Goal: Task Accomplishment & Management: Manage account settings

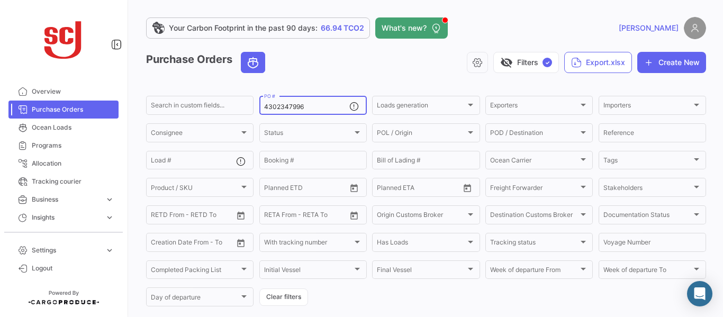
type input "4302347996"
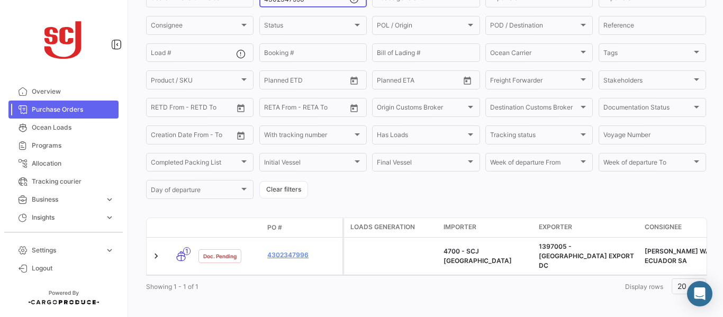
scroll to position [111, 0]
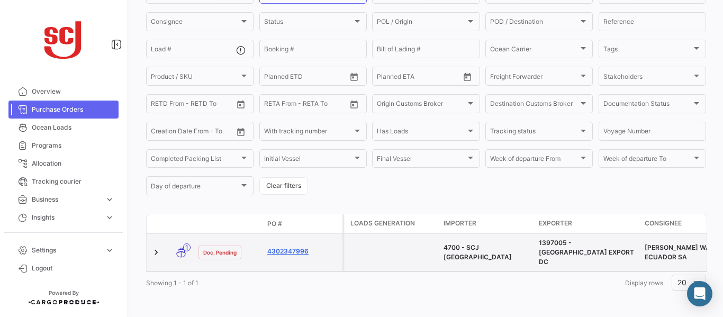
click at [287, 247] on link "4302347996" at bounding box center [302, 252] width 71 height 10
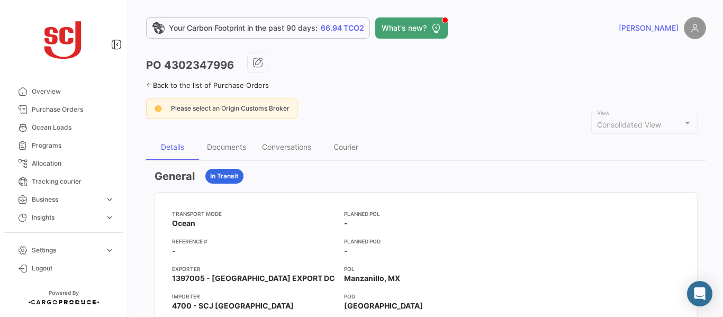
click at [665, 181] on div "General In Transit" at bounding box center [426, 176] width 543 height 15
click at [237, 151] on div "Documents" at bounding box center [226, 146] width 39 height 9
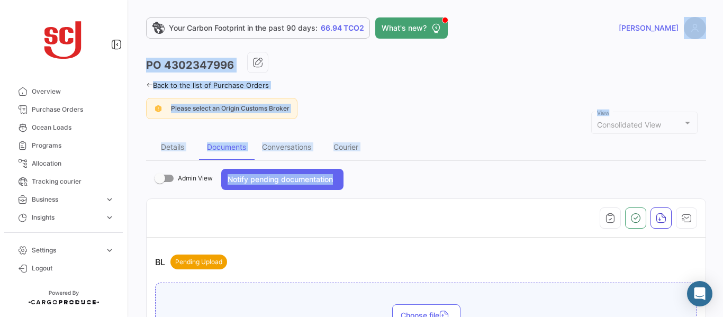
drag, startPoint x: 717, startPoint y: 39, endPoint x: 714, endPoint y: 277, distance: 237.8
click at [714, 277] on div "Your Carbon Footprint in the past 90 days: 66.94 TCO2 What's new? [PERSON_NAME]…" at bounding box center [426, 158] width 594 height 317
click at [606, 77] on div "PO 4302347996" at bounding box center [426, 65] width 560 height 26
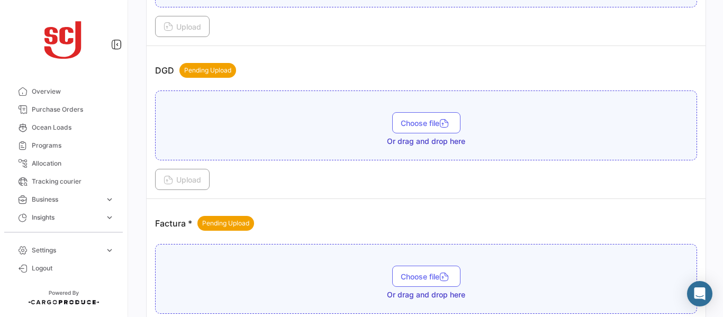
scroll to position [607, 0]
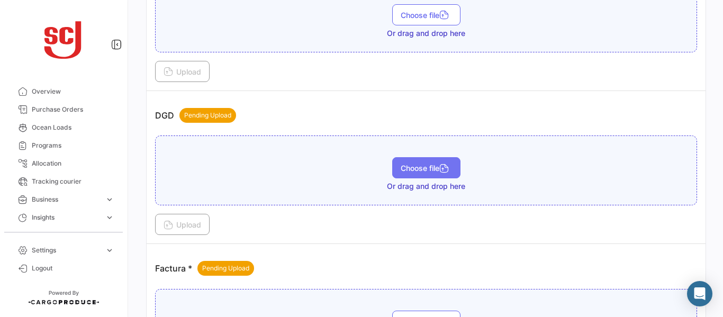
click at [394, 163] on button "Choose file" at bounding box center [426, 167] width 68 height 21
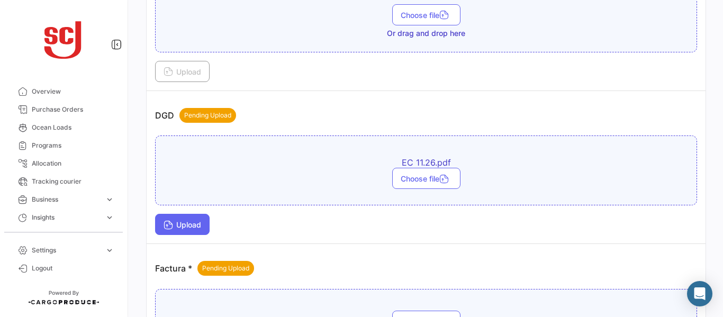
click at [197, 217] on button "Upload" at bounding box center [182, 224] width 55 height 21
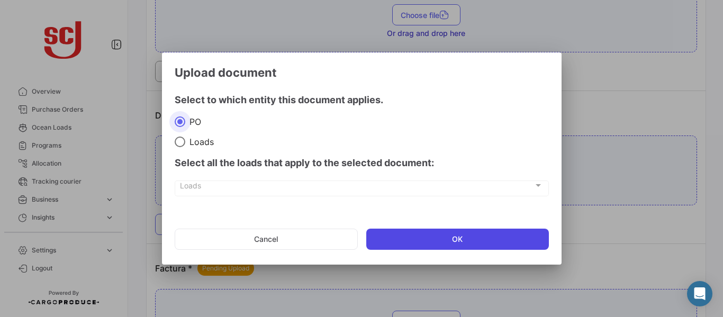
click at [396, 232] on button "OK" at bounding box center [457, 239] width 183 height 21
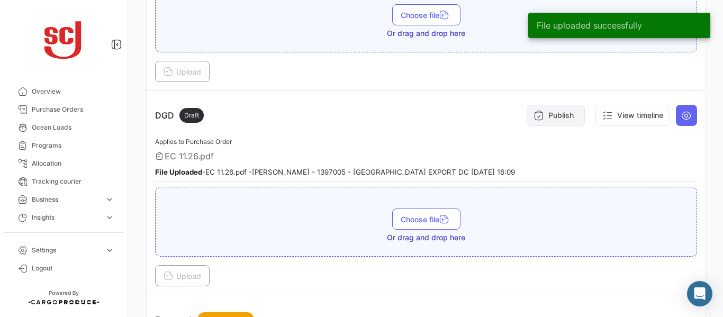
click at [560, 107] on button "Publish" at bounding box center [556, 115] width 58 height 21
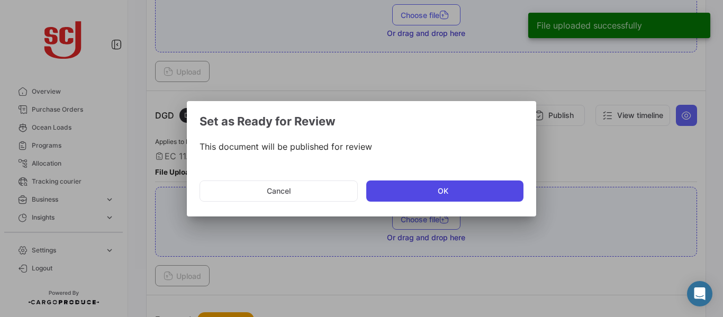
click at [433, 187] on button "OK" at bounding box center [444, 191] width 157 height 21
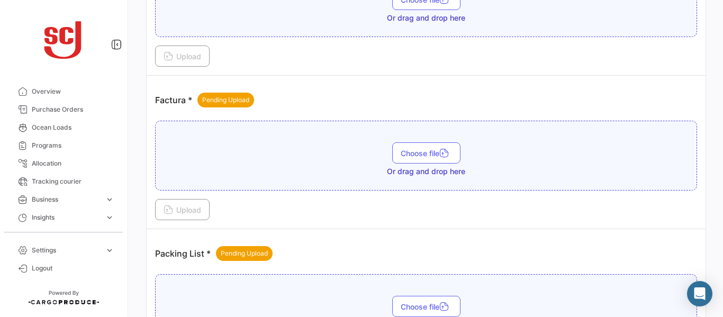
scroll to position [839, 0]
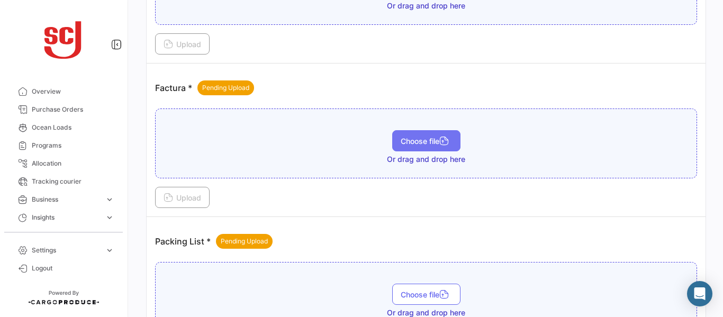
click at [412, 142] on span "Choose file" at bounding box center [426, 141] width 51 height 9
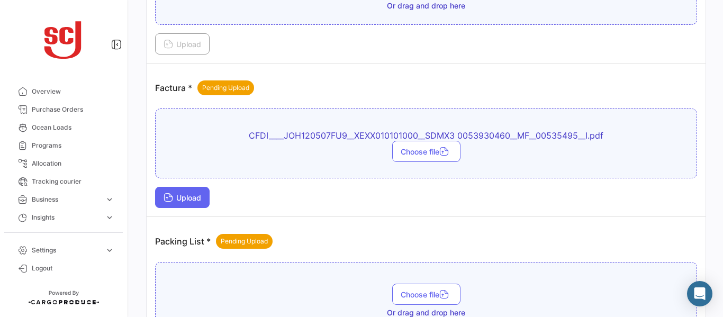
click at [186, 192] on button "Upload" at bounding box center [182, 197] width 55 height 21
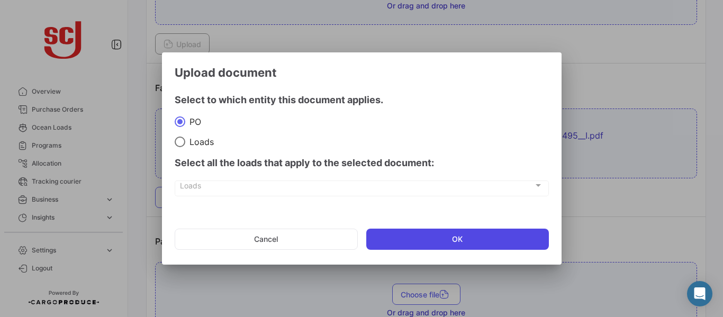
click at [427, 238] on button "OK" at bounding box center [457, 239] width 183 height 21
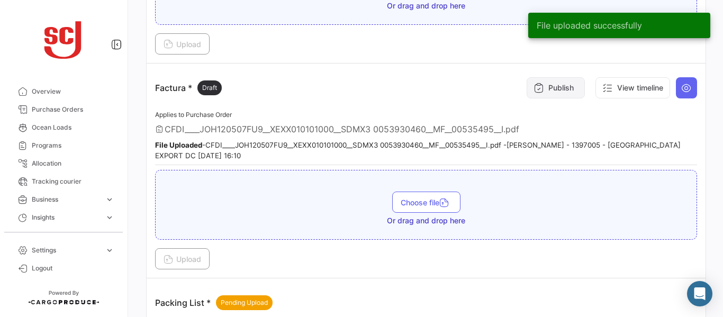
click at [553, 96] on button "Publish" at bounding box center [556, 87] width 58 height 21
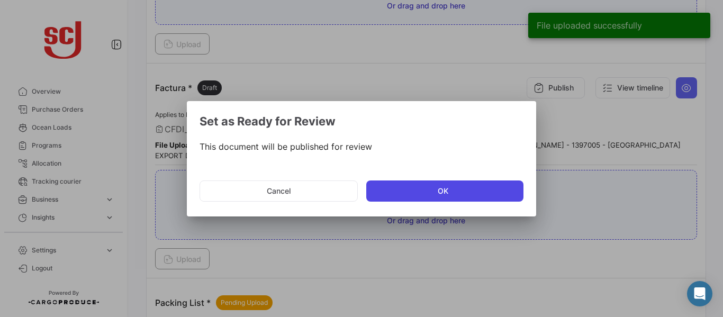
click at [403, 195] on button "OK" at bounding box center [444, 191] width 157 height 21
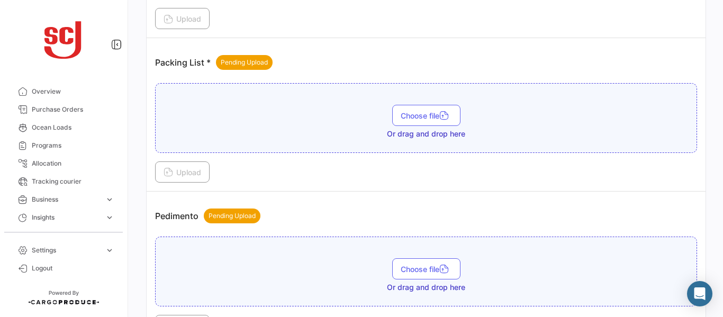
scroll to position [877, 0]
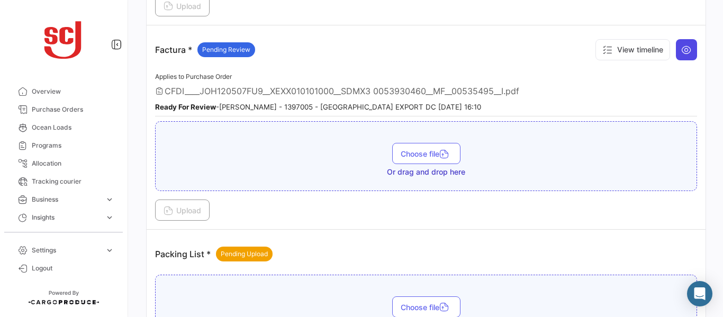
click at [681, 52] on icon at bounding box center [686, 49] width 11 height 11
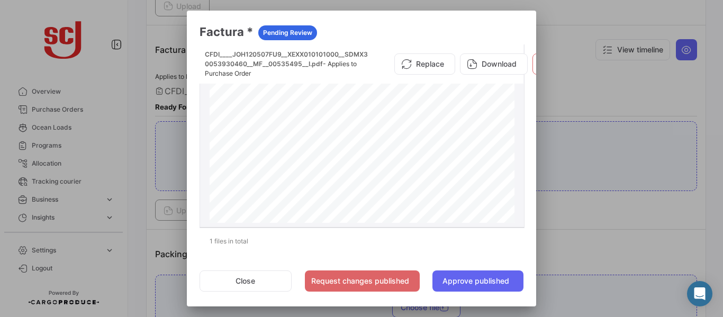
drag, startPoint x: 515, startPoint y: 96, endPoint x: 515, endPoint y: 138, distance: 42.4
click at [515, 138] on datatable-body-cell "CFDI____JOH120507FU9__XEXX010101000__SDMX3 0053930460__MF__00535495__I.pdf - Ap…" at bounding box center [362, 135] width 324 height 183
click at [586, 104] on div at bounding box center [361, 158] width 723 height 317
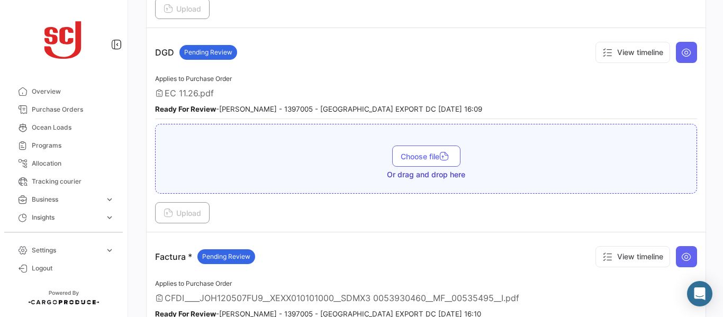
scroll to position [654, 0]
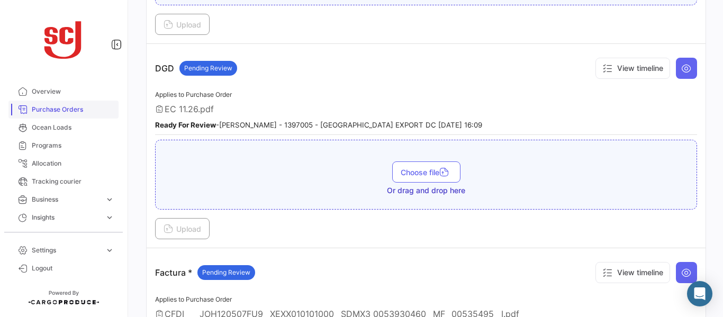
click at [40, 104] on link "Purchase Orders" at bounding box center [63, 110] width 110 height 18
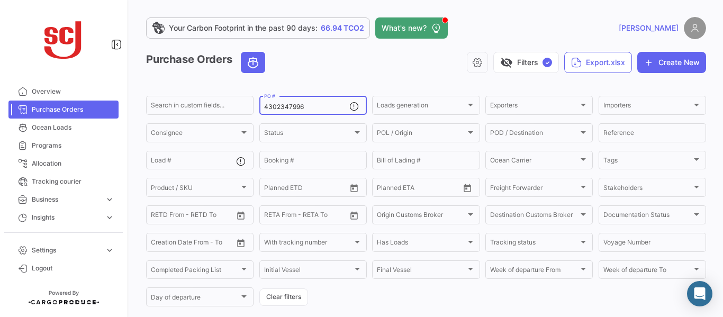
click at [315, 106] on input "4302347996" at bounding box center [306, 106] width 85 height 7
type input "4302348035"
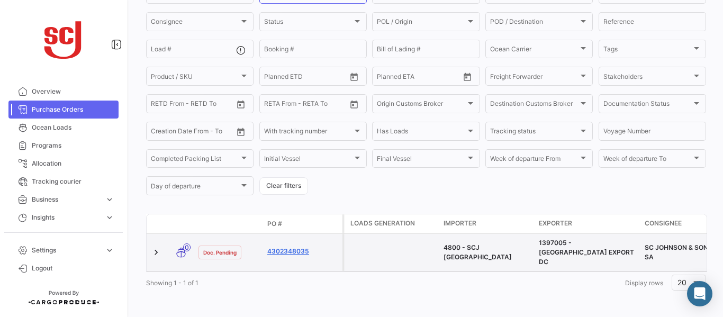
click at [300, 248] on link "4302348035" at bounding box center [302, 252] width 71 height 10
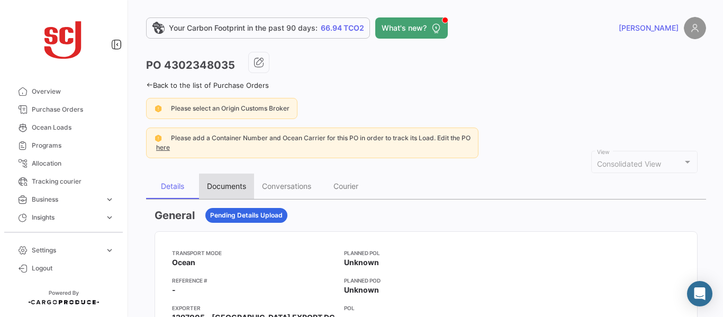
click at [233, 186] on div "Documents" at bounding box center [226, 186] width 39 height 9
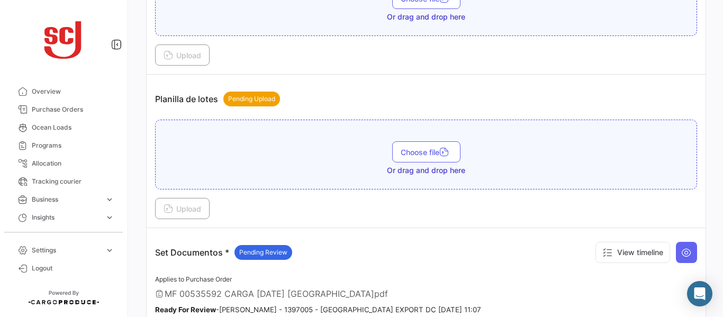
scroll to position [1246, 0]
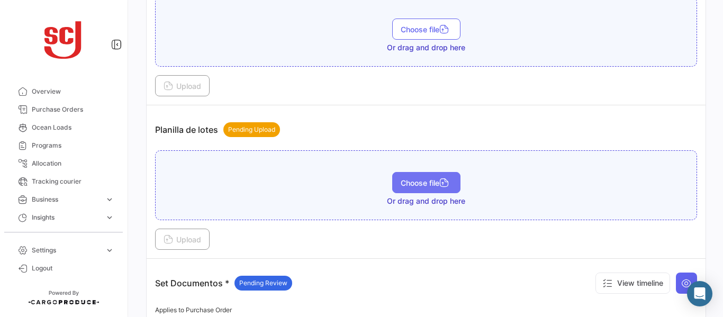
click at [415, 178] on button "Choose file" at bounding box center [426, 182] width 68 height 21
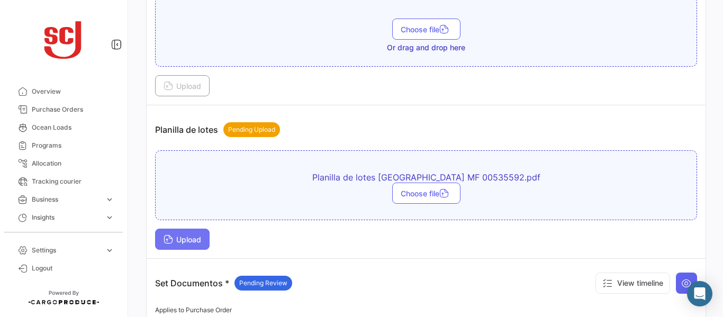
click at [167, 242] on icon at bounding box center [169, 241] width 10 height 10
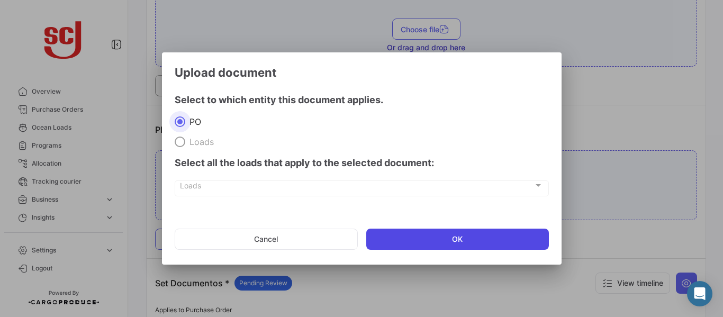
click at [425, 235] on button "OK" at bounding box center [457, 239] width 183 height 21
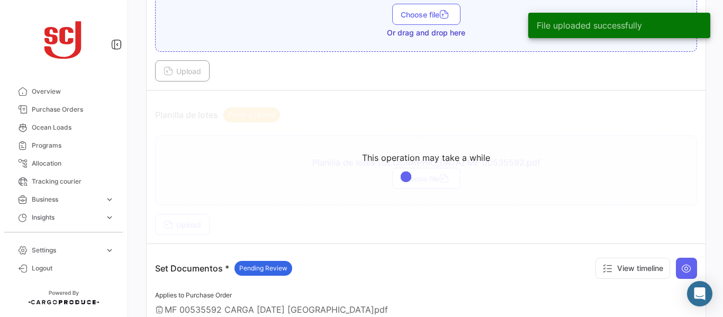
scroll to position [1243, 0]
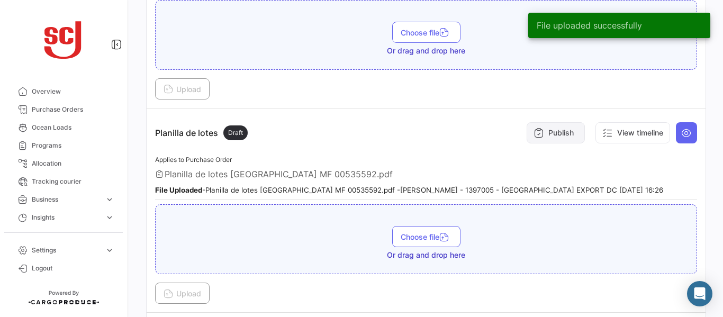
click at [546, 133] on button "Publish" at bounding box center [556, 132] width 58 height 21
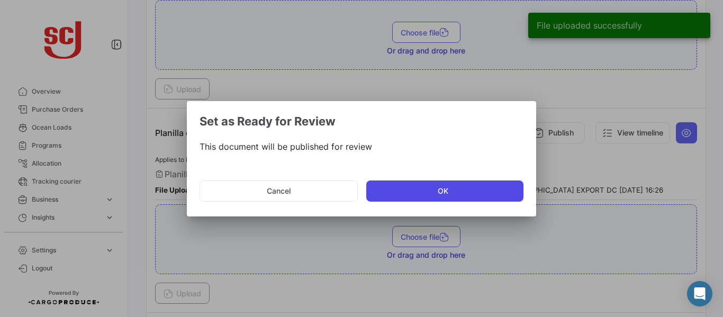
click at [424, 188] on button "OK" at bounding box center [444, 191] width 157 height 21
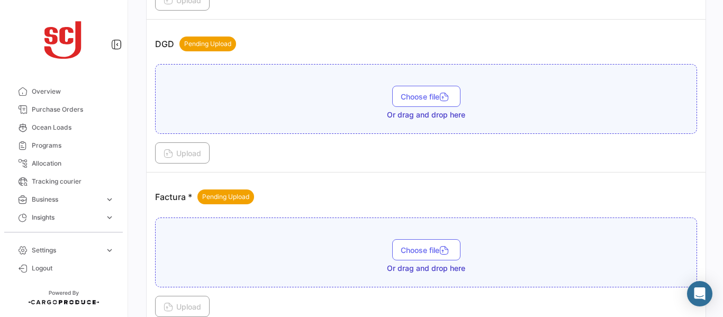
scroll to position [690, 0]
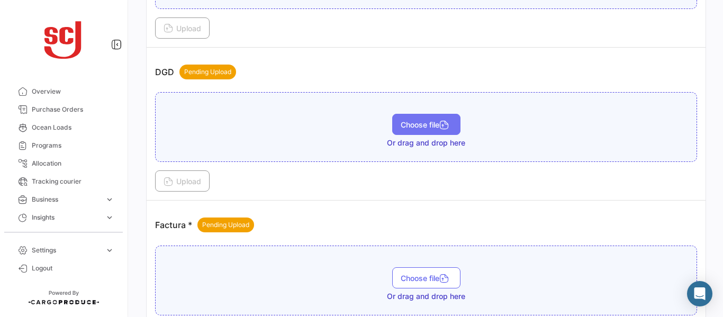
click at [401, 126] on span "Choose file" at bounding box center [426, 124] width 51 height 9
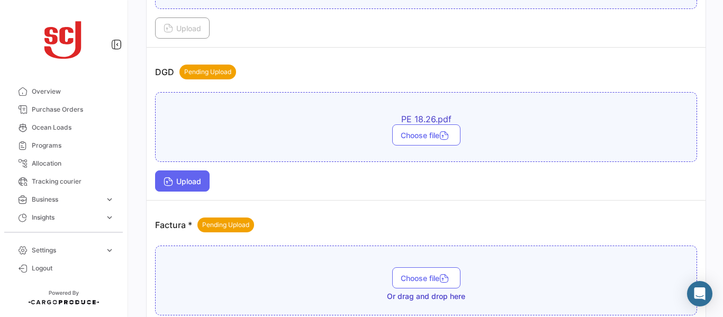
click at [181, 185] on span "Upload" at bounding box center [183, 181] width 38 height 9
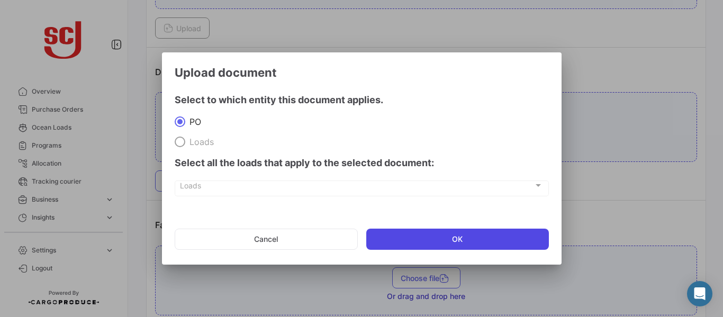
click at [403, 240] on button "OK" at bounding box center [457, 239] width 183 height 21
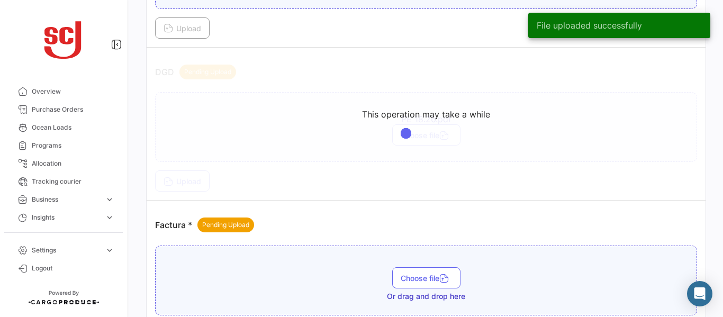
drag, startPoint x: 716, startPoint y: 148, endPoint x: 723, endPoint y: 133, distance: 16.6
click at [723, 133] on div "Your Carbon Footprint in the past 90 days: 66.94 TCO2 What's new? [PERSON_NAME]…" at bounding box center [426, 158] width 594 height 317
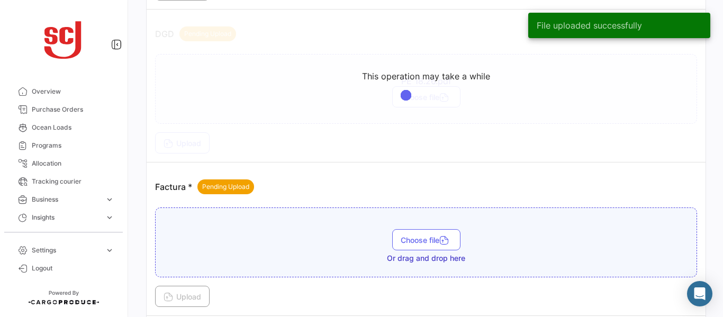
scroll to position [734, 0]
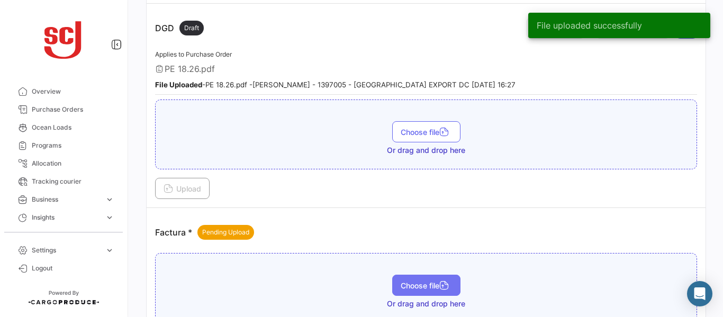
click at [409, 283] on span "Choose file" at bounding box center [426, 285] width 51 height 9
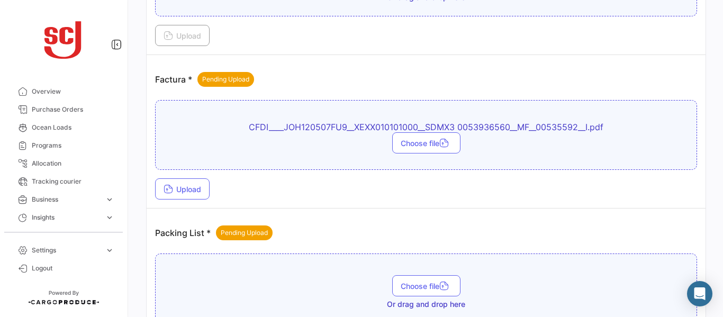
scroll to position [890, 0]
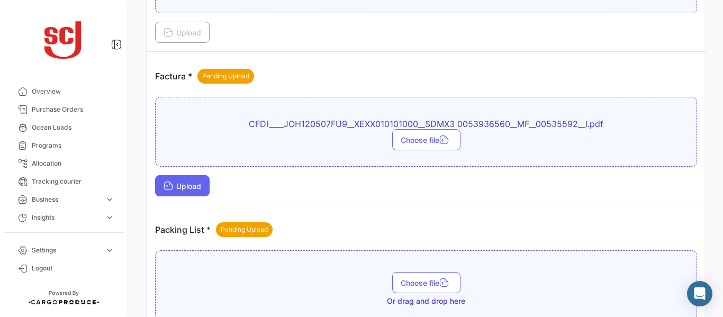
click at [192, 183] on span "Upload" at bounding box center [183, 186] width 38 height 9
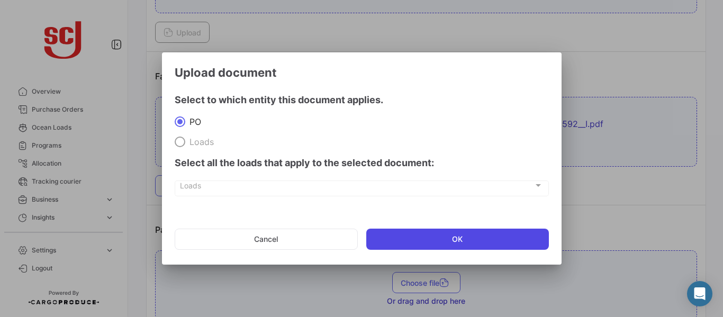
click at [416, 244] on button "OK" at bounding box center [457, 239] width 183 height 21
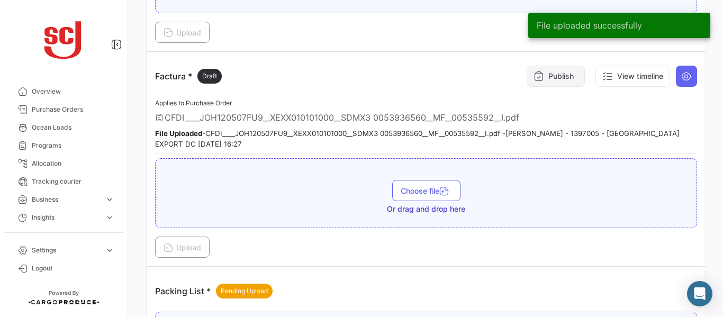
click at [538, 71] on button "Publish" at bounding box center [556, 76] width 58 height 21
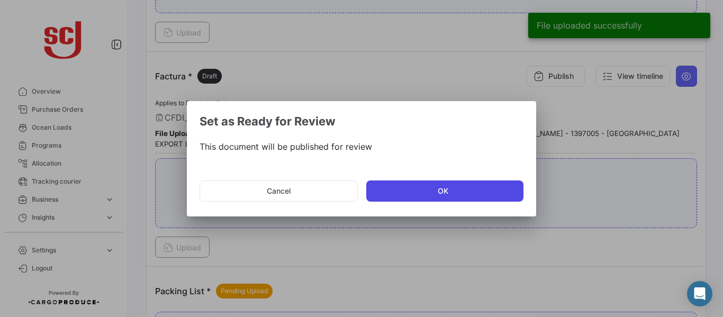
click at [413, 186] on button "OK" at bounding box center [444, 191] width 157 height 21
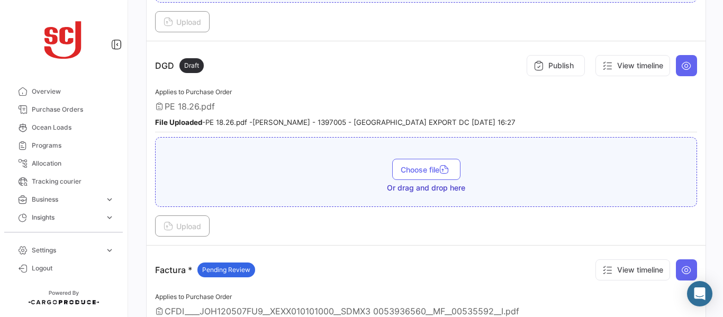
scroll to position [639, 0]
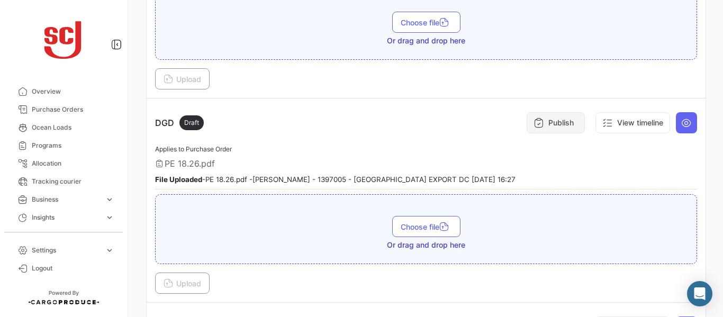
click at [554, 121] on button "Publish" at bounding box center [556, 122] width 58 height 21
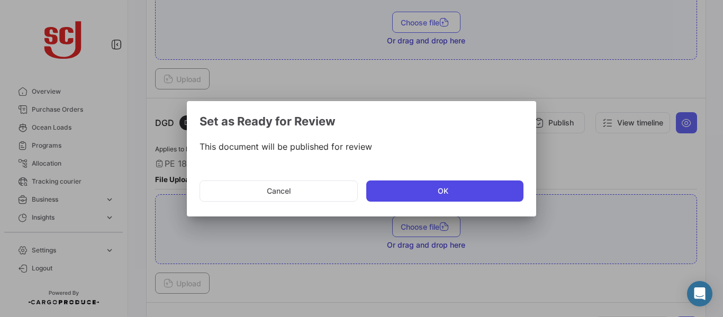
click at [408, 187] on button "OK" at bounding box center [444, 191] width 157 height 21
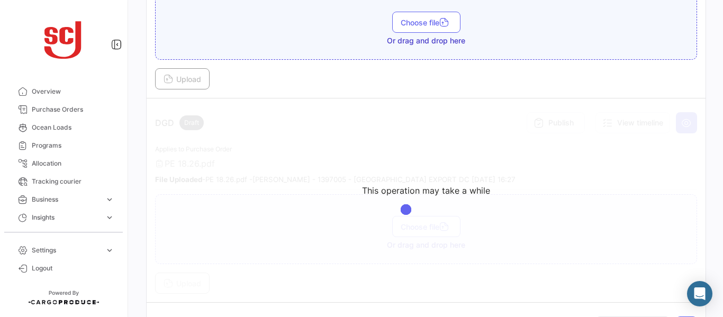
drag, startPoint x: 717, startPoint y: 138, endPoint x: 720, endPoint y: 160, distance: 22.3
click at [720, 160] on div "Your Carbon Footprint in the past 90 days: 66.94 TCO2 What's new? [PERSON_NAME]…" at bounding box center [426, 158] width 594 height 317
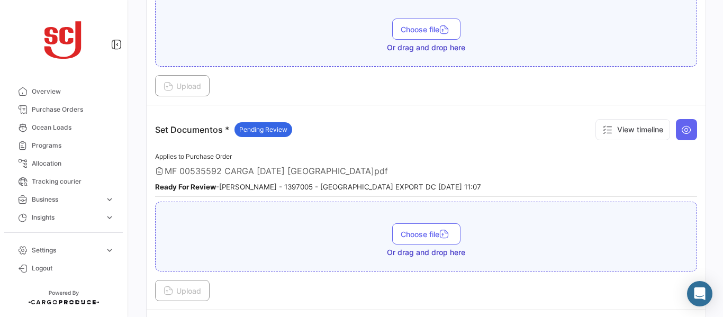
scroll to position [1605, 0]
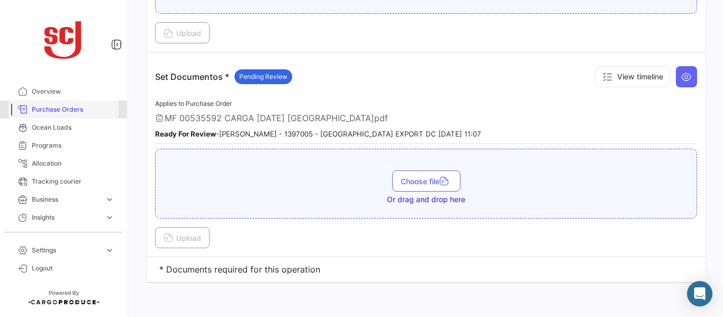
click at [67, 113] on span "Purchase Orders" at bounding box center [73, 110] width 83 height 10
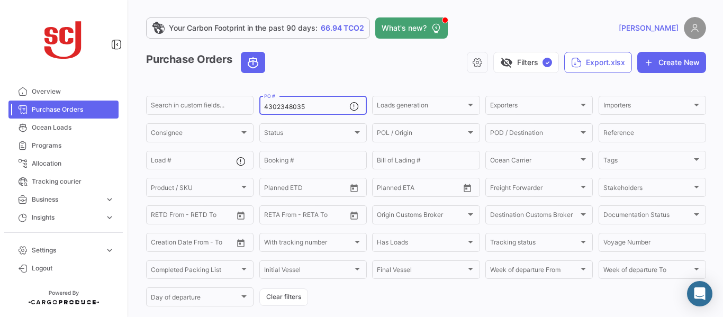
click at [318, 110] on input "4302348035" at bounding box center [306, 106] width 85 height 7
type input "4302348033"
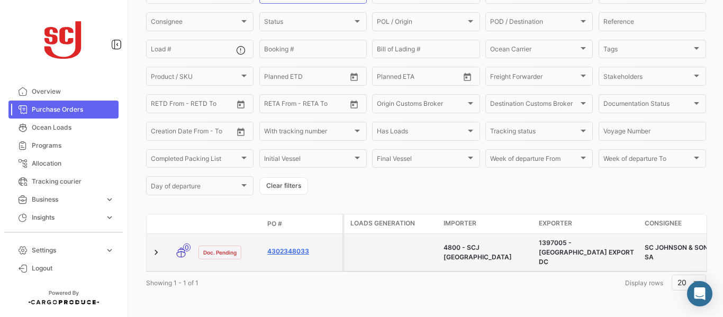
click at [283, 249] on link "4302348033" at bounding box center [302, 252] width 71 height 10
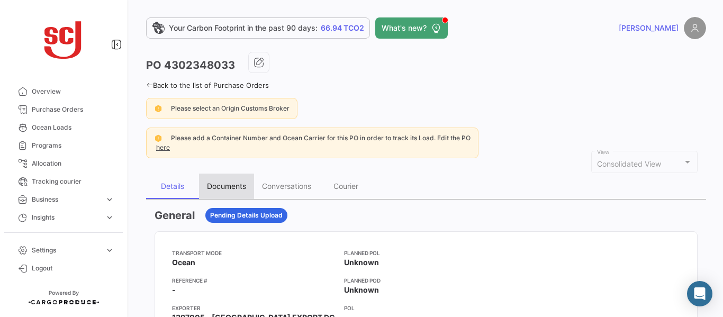
click at [237, 187] on div "Documents" at bounding box center [226, 186] width 39 height 9
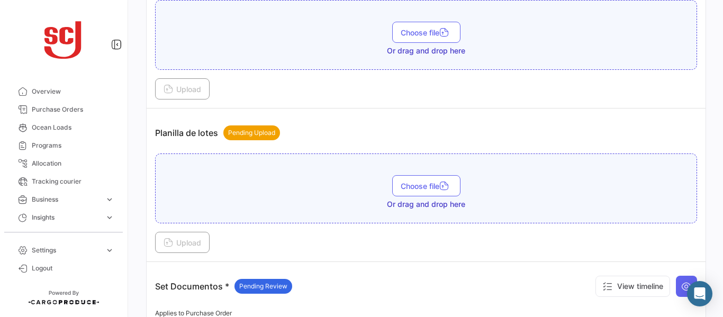
scroll to position [1231, 0]
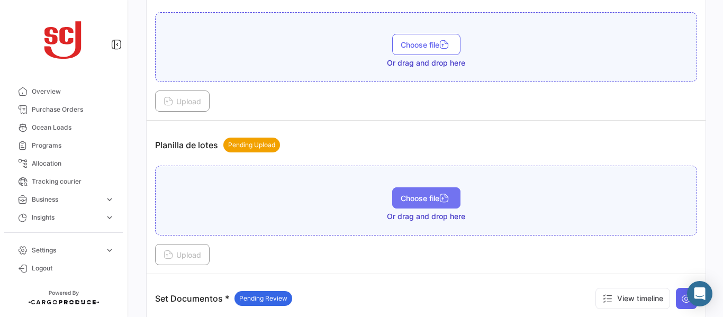
click at [419, 194] on span "Choose file" at bounding box center [426, 198] width 51 height 9
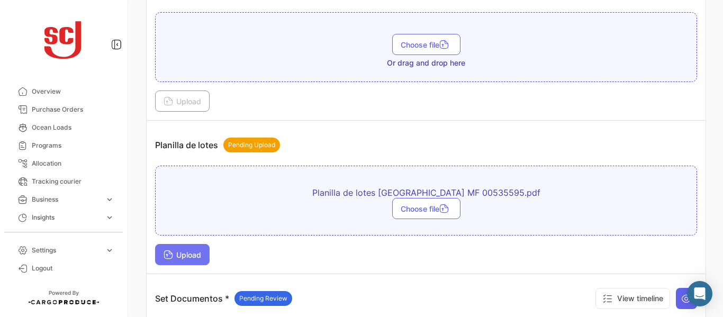
click at [192, 248] on button "Upload" at bounding box center [182, 254] width 55 height 21
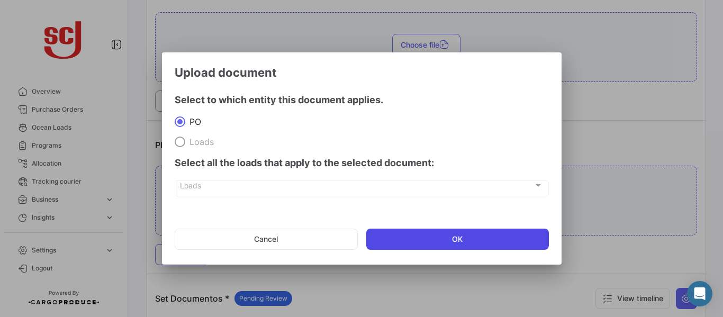
click at [442, 240] on button "OK" at bounding box center [457, 239] width 183 height 21
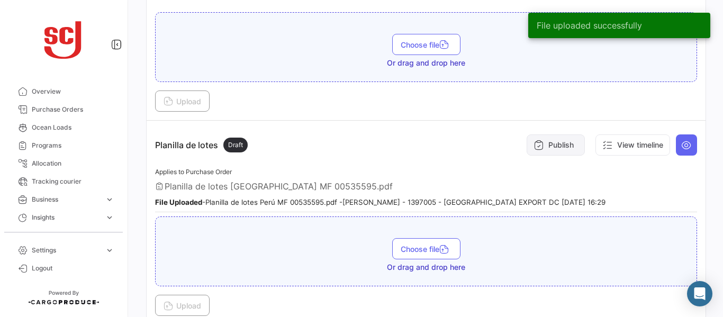
click at [551, 146] on button "Publish" at bounding box center [556, 144] width 58 height 21
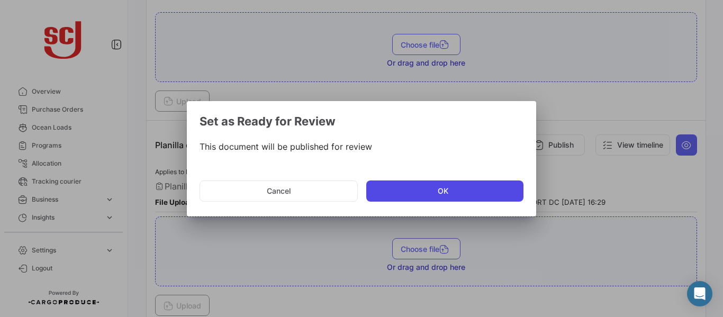
click at [438, 196] on button "OK" at bounding box center [444, 191] width 157 height 21
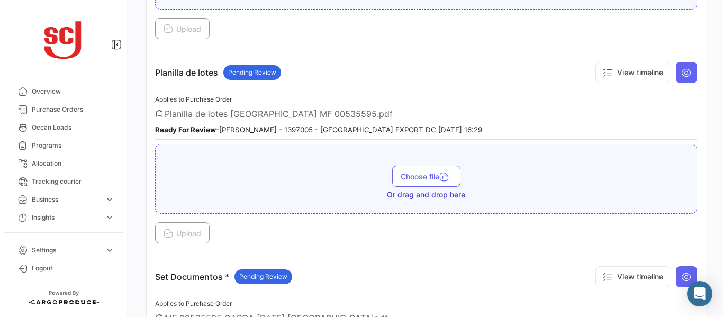
scroll to position [1290, 0]
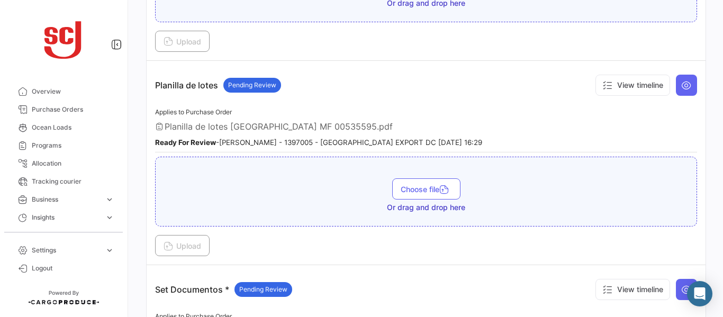
drag, startPoint x: 716, startPoint y: 231, endPoint x: 713, endPoint y: 197, distance: 34.6
click at [713, 197] on div "Your Carbon Footprint in the past 90 days: 66.94 TCO2 What's new? [PERSON_NAME]…" at bounding box center [426, 158] width 594 height 317
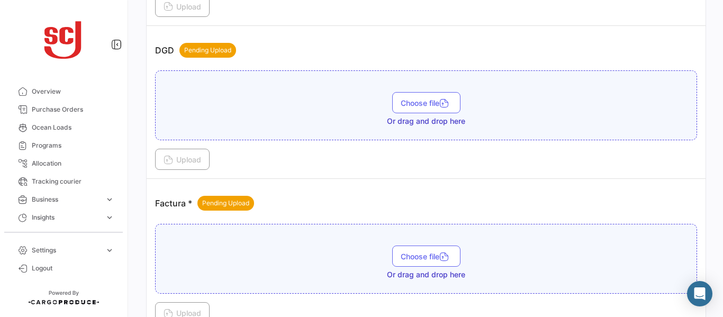
scroll to position [705, 0]
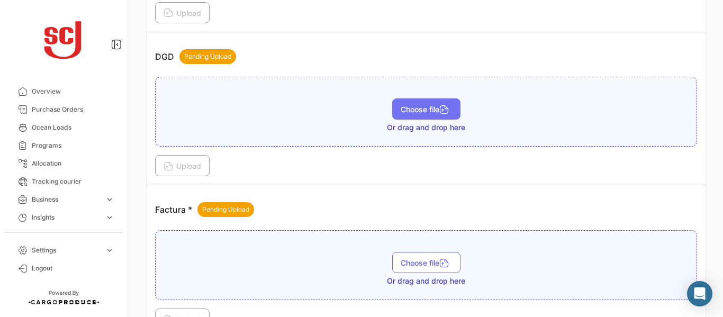
click at [429, 106] on span "Choose file" at bounding box center [426, 109] width 51 height 9
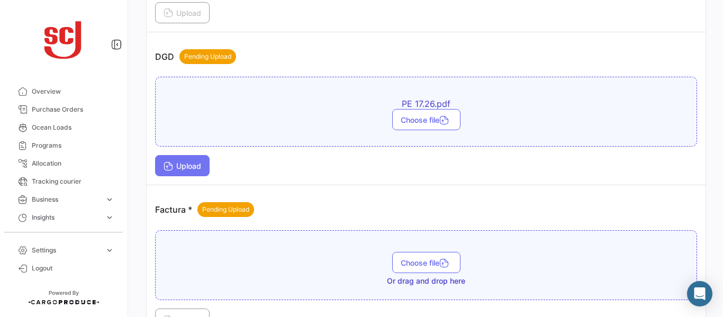
click at [175, 166] on span "Upload" at bounding box center [183, 165] width 38 height 9
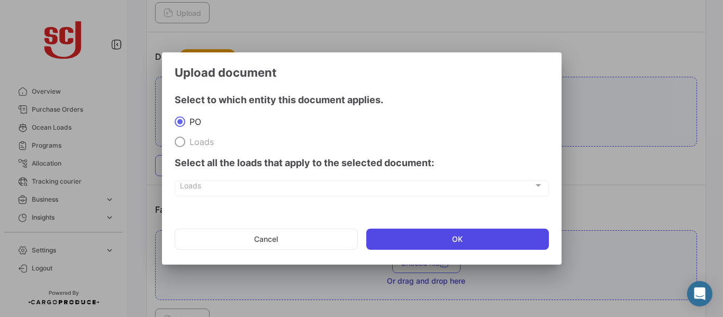
click at [390, 232] on button "OK" at bounding box center [457, 239] width 183 height 21
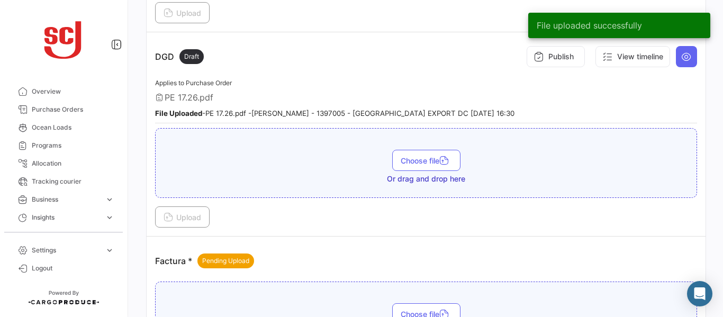
click at [527, 55] on button "Publish" at bounding box center [556, 56] width 58 height 21
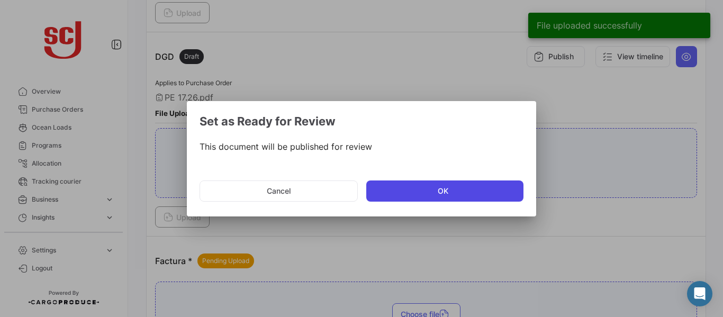
click at [423, 195] on button "OK" at bounding box center [444, 191] width 157 height 21
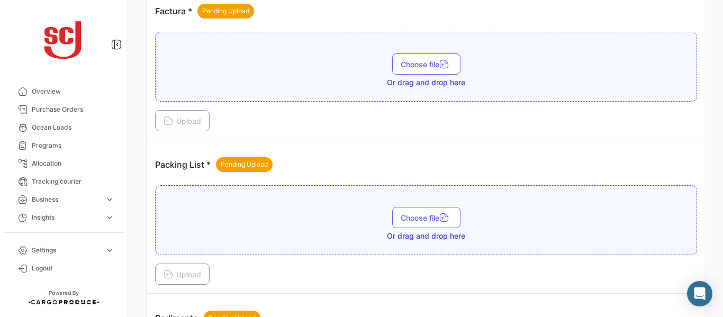
scroll to position [962, 0]
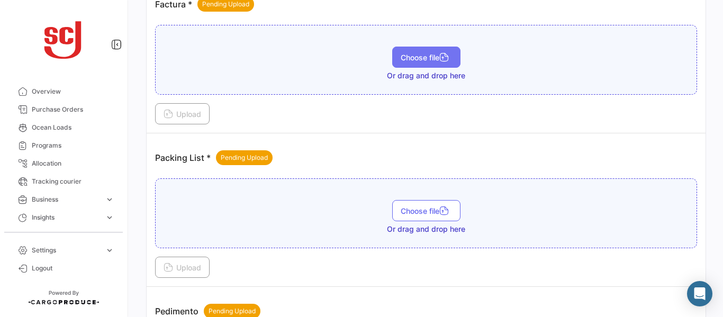
click at [431, 64] on button "Choose file" at bounding box center [426, 57] width 68 height 21
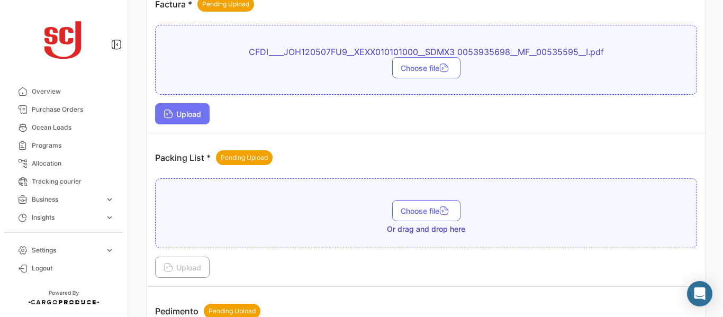
click at [181, 109] on button "Upload" at bounding box center [182, 113] width 55 height 21
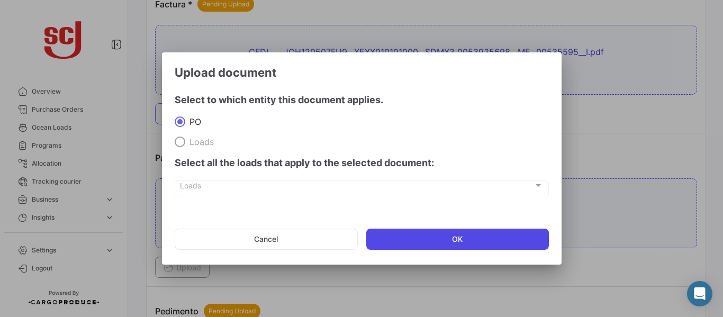
click at [439, 240] on button "OK" at bounding box center [457, 239] width 183 height 21
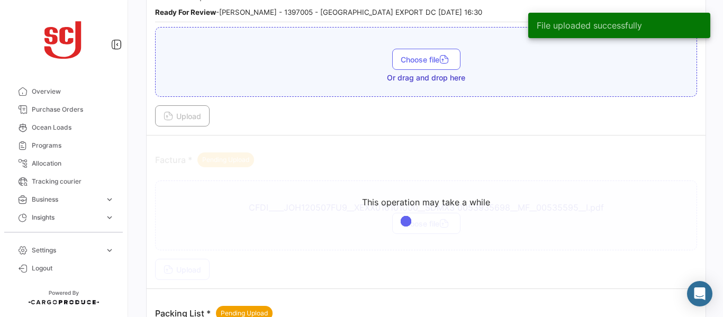
scroll to position [816, 0]
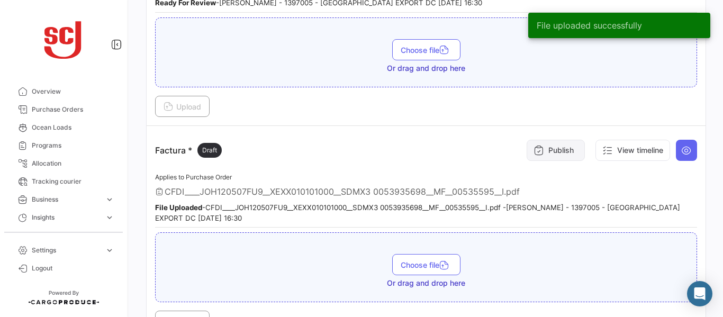
click at [550, 147] on button "Publish" at bounding box center [556, 150] width 58 height 21
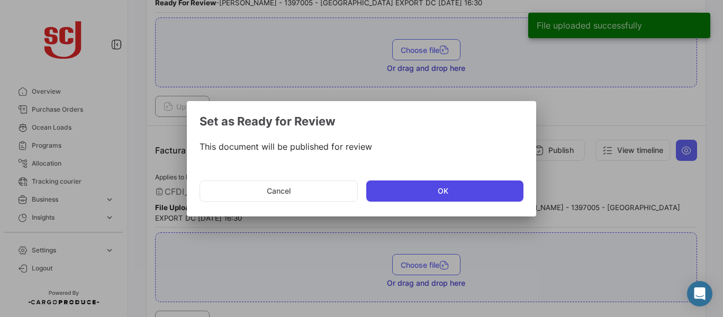
click at [437, 189] on button "OK" at bounding box center [444, 191] width 157 height 21
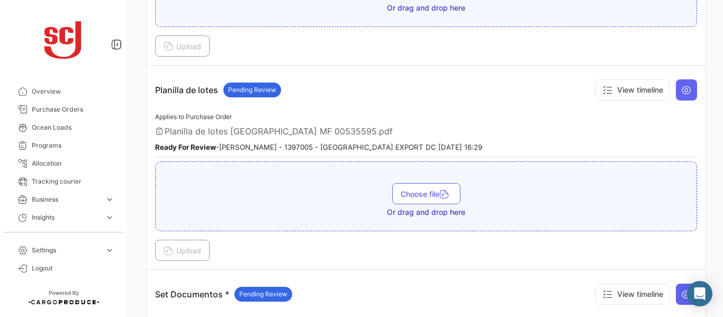
scroll to position [1365, 0]
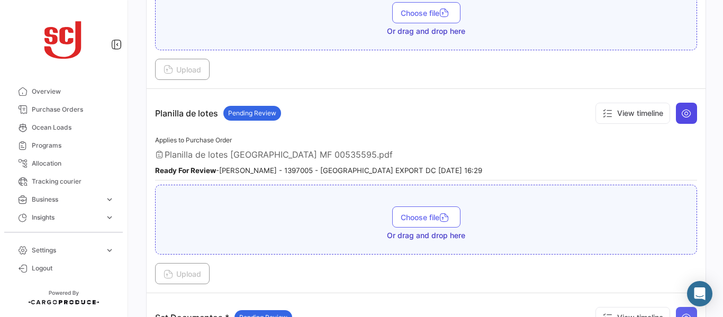
click at [681, 111] on icon at bounding box center [686, 113] width 11 height 11
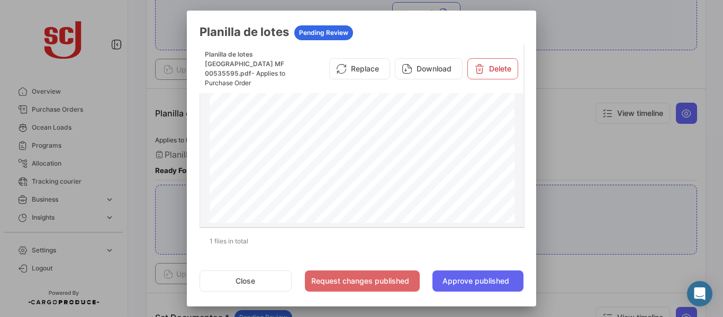
scroll to position [98, 0]
click at [602, 165] on div at bounding box center [361, 158] width 723 height 317
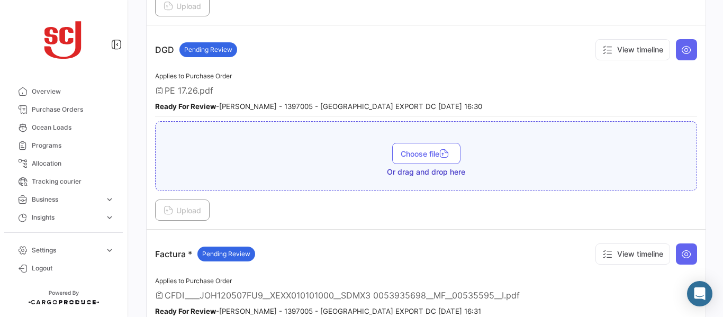
scroll to position [709, 0]
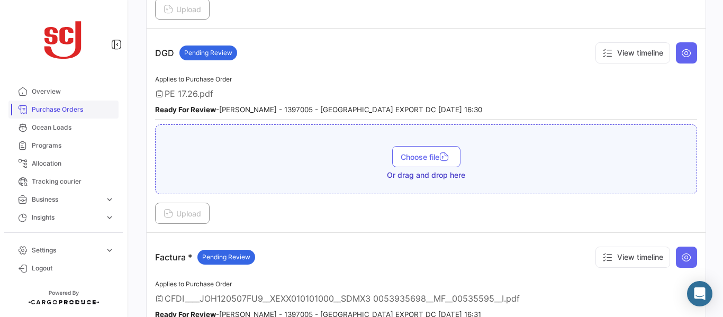
click at [48, 115] on link "Purchase Orders" at bounding box center [63, 110] width 110 height 18
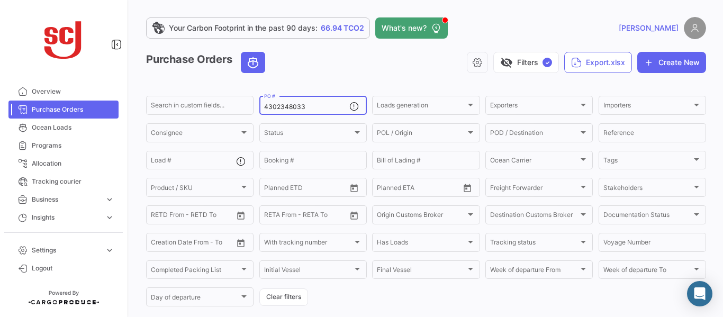
click at [309, 106] on input "4302348033" at bounding box center [306, 106] width 85 height 7
type input "4302348035"
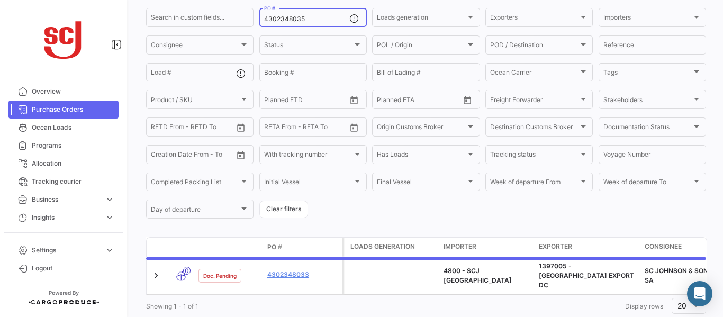
scroll to position [111, 0]
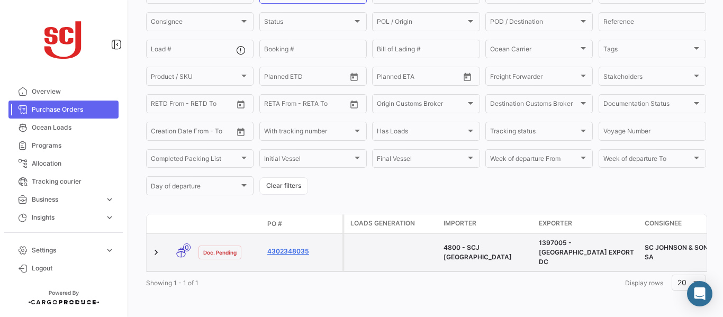
click at [296, 248] on link "4302348035" at bounding box center [302, 252] width 71 height 10
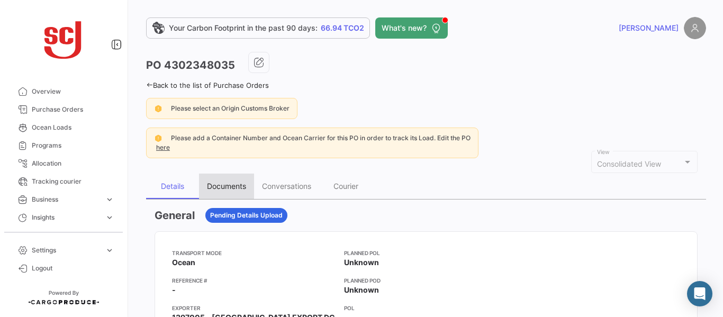
click at [238, 189] on div "Documents" at bounding box center [226, 186] width 39 height 9
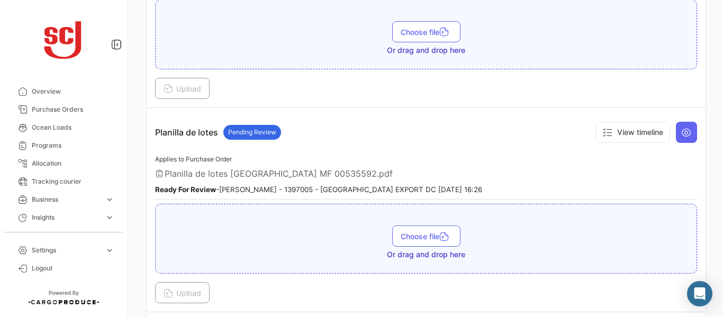
scroll to position [1302, 0]
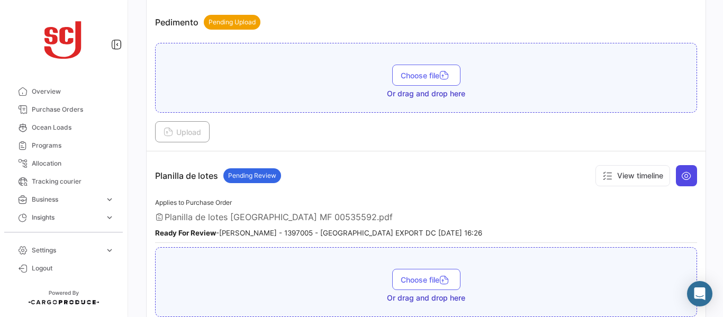
click at [676, 172] on button at bounding box center [686, 175] width 21 height 21
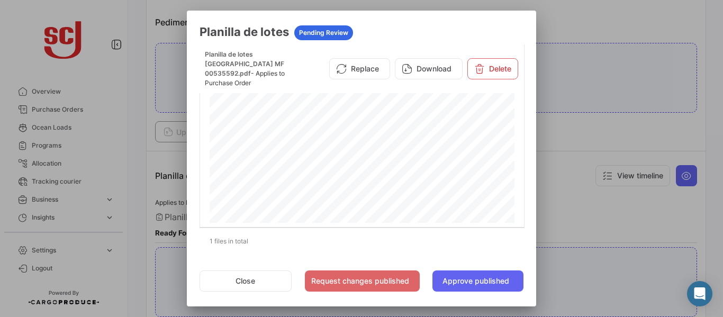
click at [575, 136] on div at bounding box center [361, 158] width 723 height 317
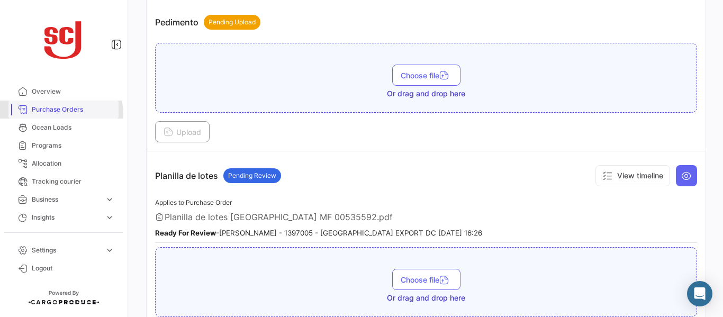
click at [56, 114] on link "Purchase Orders" at bounding box center [63, 110] width 110 height 18
